Goal: Task Accomplishment & Management: Complete application form

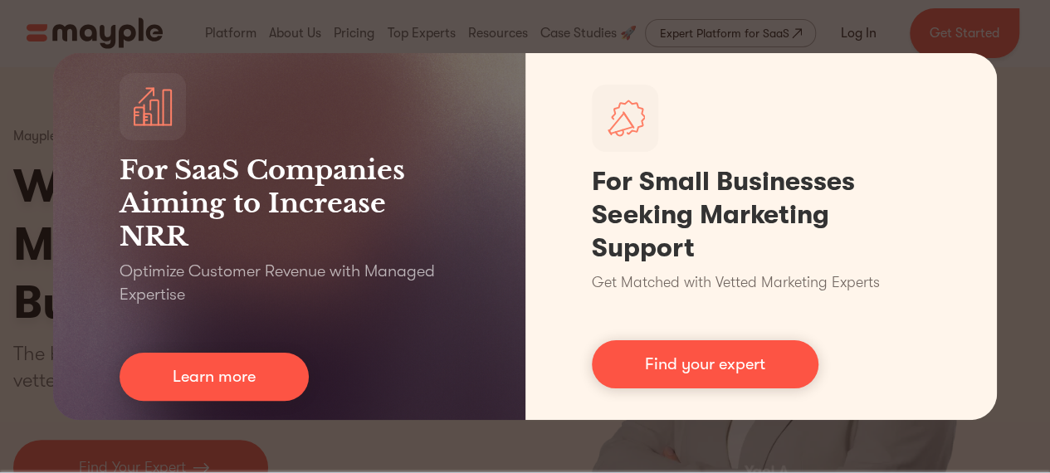
click at [939, 15] on div "For SaaS Companies Aiming to Increase NRR Optimize Customer Revenue with Manage…" at bounding box center [525, 236] width 1050 height 473
click at [861, 31] on div "For SaaS Companies Aiming to Increase NRR Optimize Customer Revenue with Manage…" at bounding box center [525, 236] width 1050 height 473
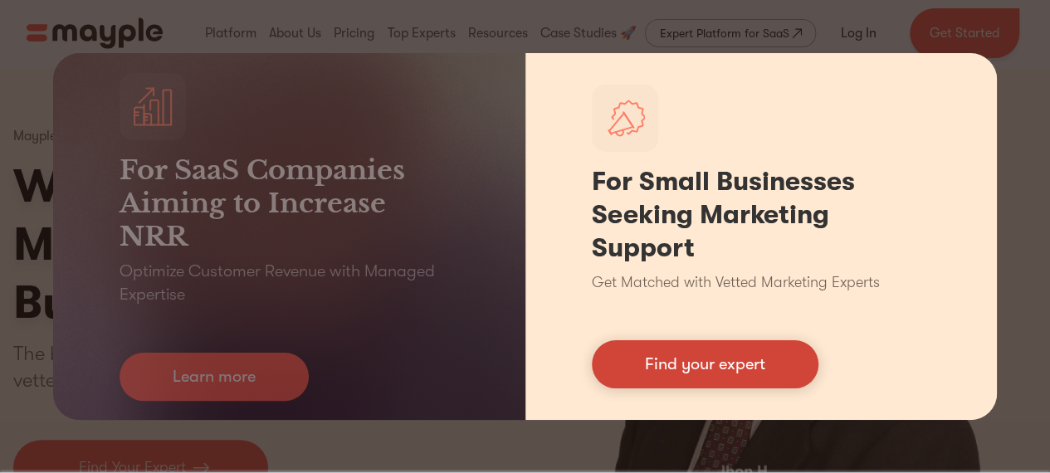
click at [727, 364] on link "Find your expert" at bounding box center [705, 364] width 227 height 48
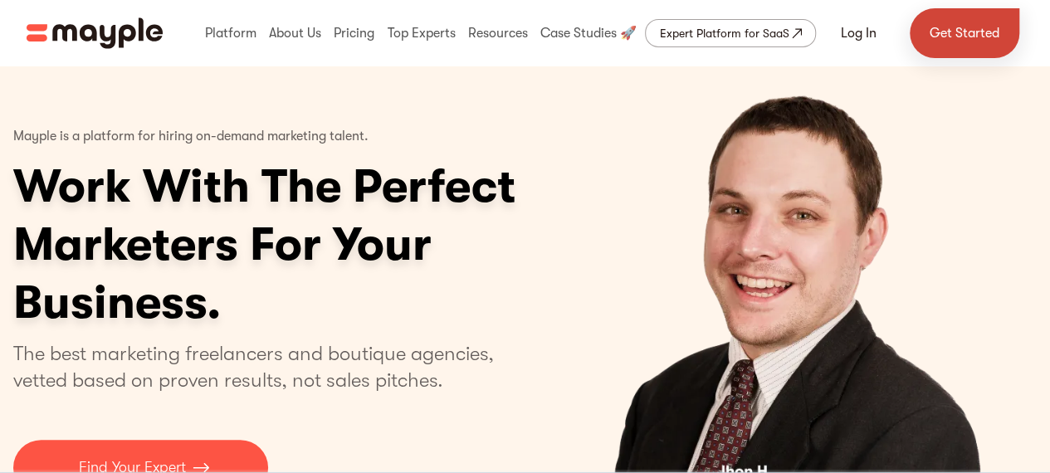
click at [967, 37] on link "Get Started" at bounding box center [964, 33] width 110 height 50
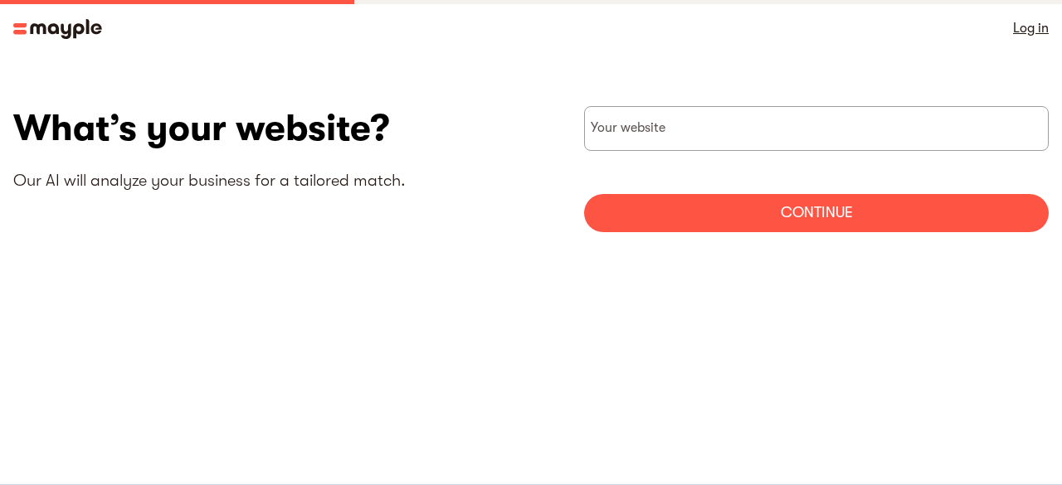
click at [1032, 25] on link "Log in" at bounding box center [1031, 28] width 36 height 23
